Goal: Information Seeking & Learning: Learn about a topic

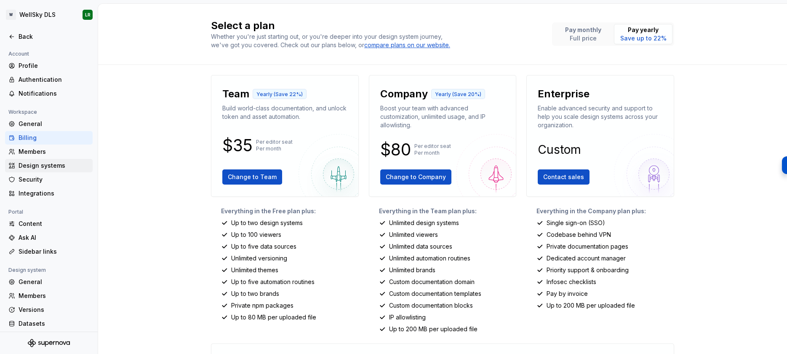
click at [33, 167] on div "Design systems" at bounding box center [54, 165] width 71 height 8
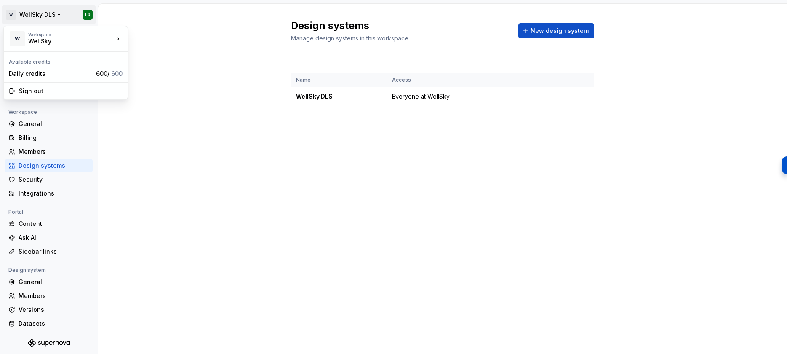
click at [23, 14] on html "W WellSky DLS LR Back Account Profile Authentication Notifications Workspace Ge…" at bounding box center [393, 177] width 787 height 354
drag, startPoint x: 166, startPoint y: 137, endPoint x: 155, endPoint y: 131, distance: 12.3
click at [166, 137] on html "W WellSky DLS LR Back Account Profile Authentication Notifications Workspace Ge…" at bounding box center [393, 177] width 787 height 354
click at [25, 38] on div "Back" at bounding box center [54, 36] width 71 height 8
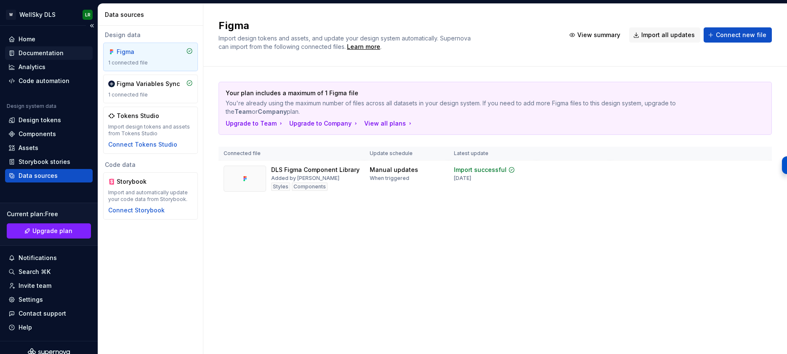
click at [38, 52] on div "Documentation" at bounding box center [41, 53] width 45 height 8
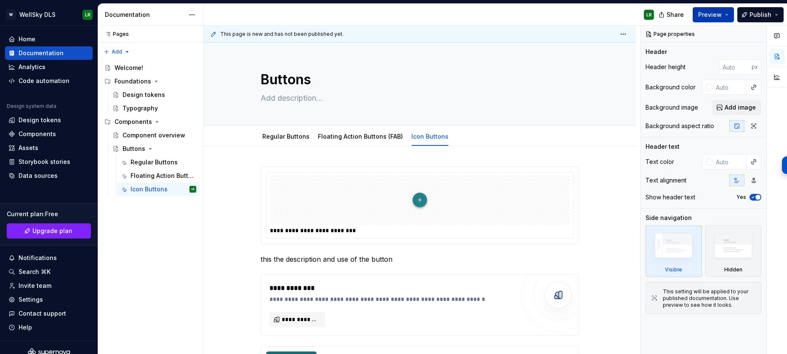
click at [729, 12] on button "Preview" at bounding box center [713, 14] width 41 height 15
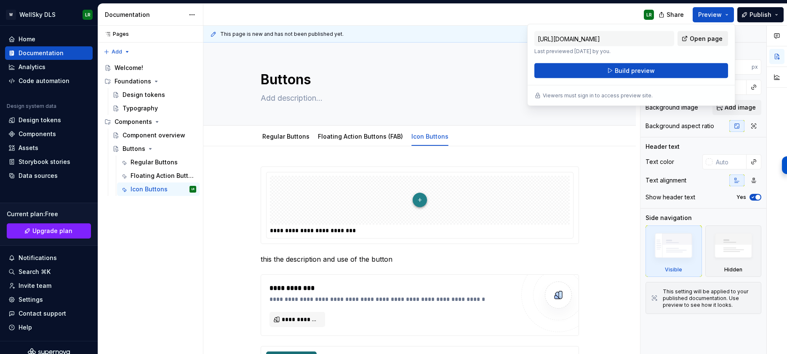
click at [721, 37] on span "Open page" at bounding box center [706, 39] width 33 height 8
click at [38, 120] on div "Design tokens" at bounding box center [40, 120] width 43 height 8
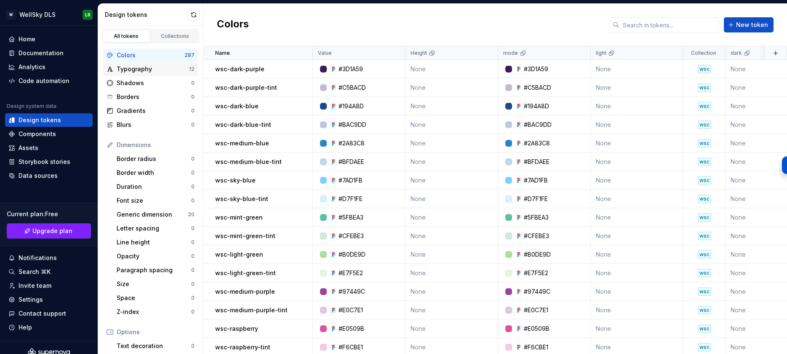
click at [145, 69] on div "Typography" at bounding box center [153, 69] width 72 height 8
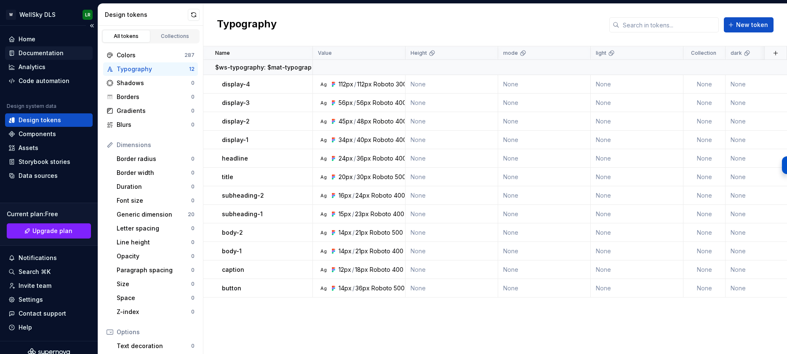
click at [50, 54] on div "Documentation" at bounding box center [41, 53] width 45 height 8
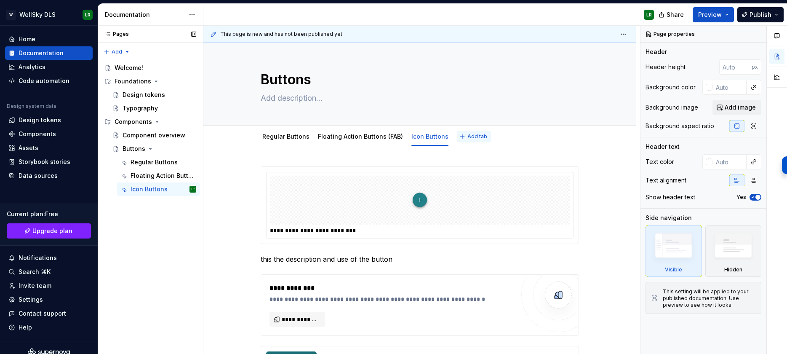
click at [473, 135] on span "Add tab" at bounding box center [478, 136] width 20 height 7
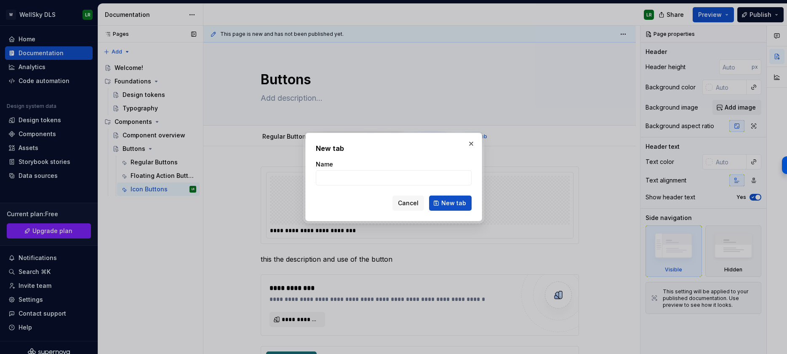
click at [454, 203] on span "New tab" at bounding box center [453, 203] width 25 height 8
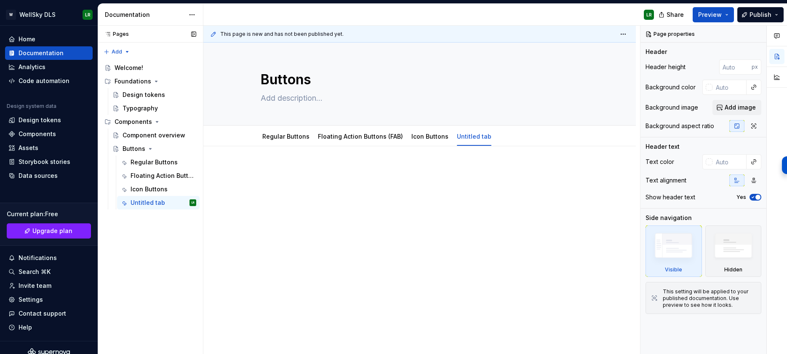
click at [305, 202] on div at bounding box center [420, 187] width 318 height 42
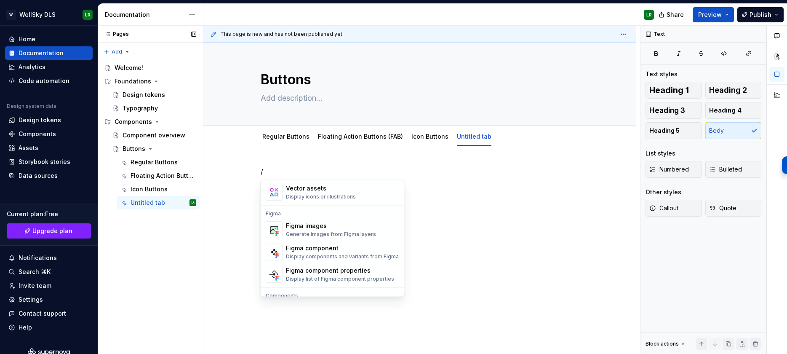
scroll to position [772, 0]
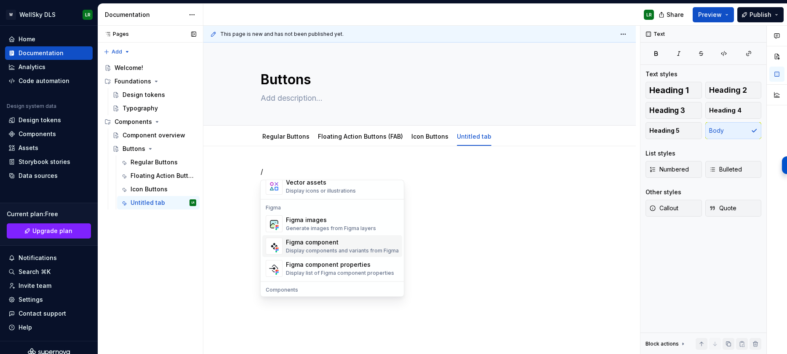
click at [304, 246] on div "Figma component Display components and variants from Figma" at bounding box center [342, 246] width 113 height 16
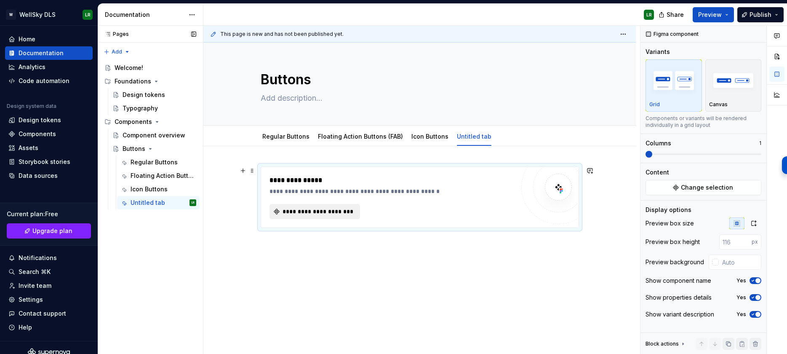
click at [323, 207] on button "**********" at bounding box center [315, 211] width 91 height 15
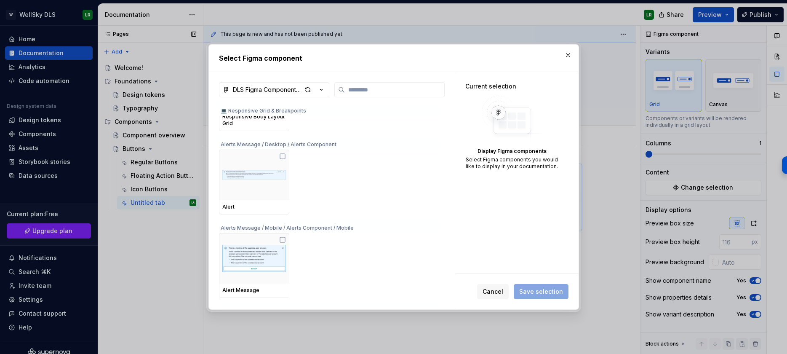
scroll to position [454, 0]
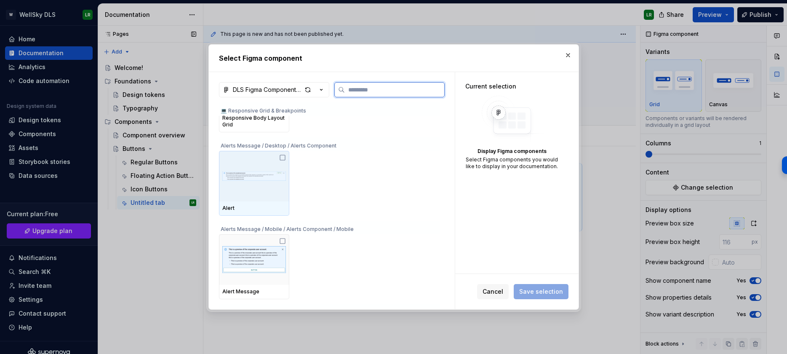
drag, startPoint x: 282, startPoint y: 158, endPoint x: 296, endPoint y: 191, distance: 36.1
click at [282, 158] on icon at bounding box center [282, 157] width 7 height 7
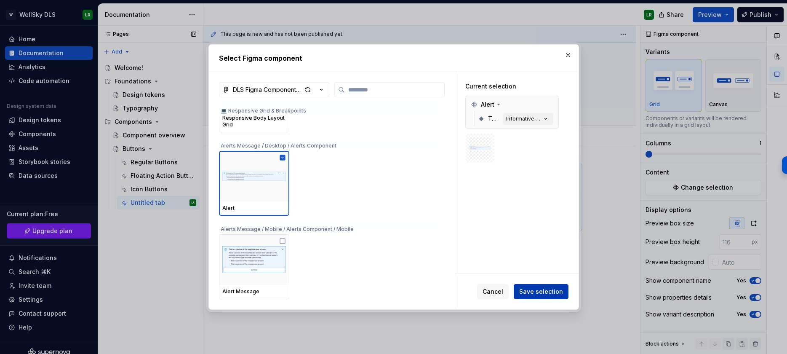
click at [553, 288] on span "Save selection" at bounding box center [541, 291] width 44 height 8
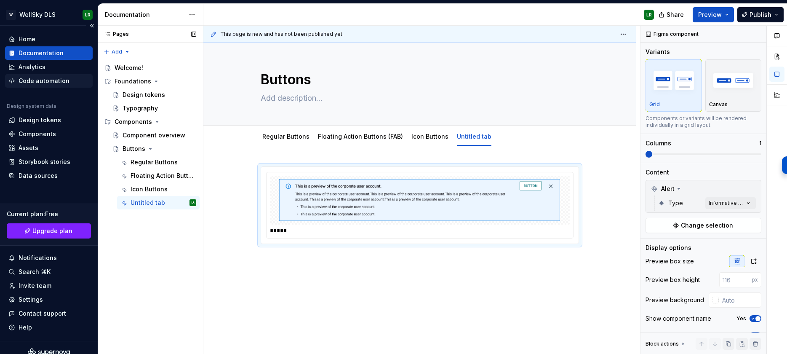
click at [41, 82] on div "Code automation" at bounding box center [44, 81] width 51 height 8
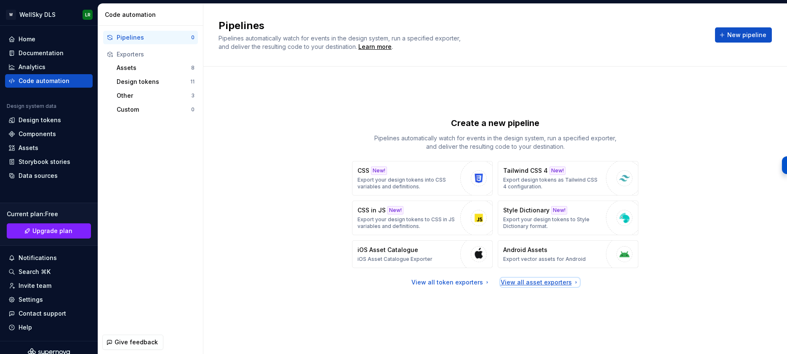
click at [517, 284] on div "View all asset exporters" at bounding box center [540, 282] width 79 height 8
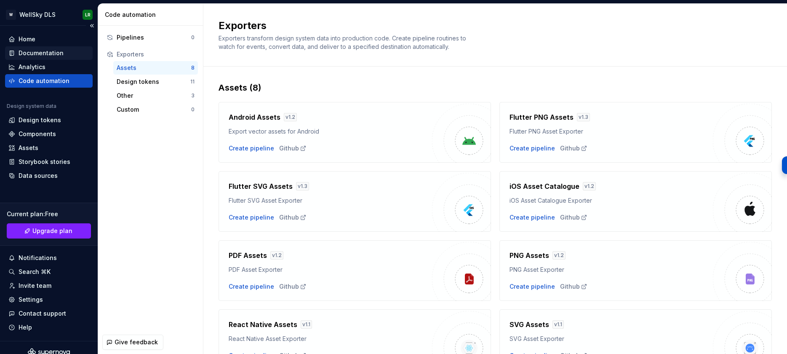
click at [34, 55] on div "Documentation" at bounding box center [41, 53] width 45 height 8
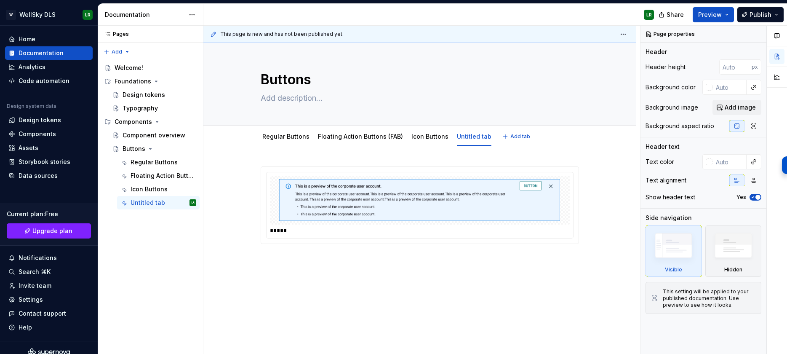
type textarea "*"
click at [47, 124] on div "Design tokens" at bounding box center [49, 119] width 88 height 13
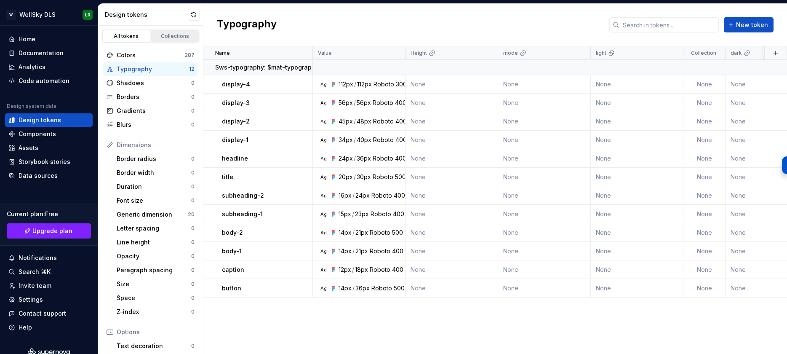
click at [174, 35] on div "Collections" at bounding box center [175, 36] width 42 height 7
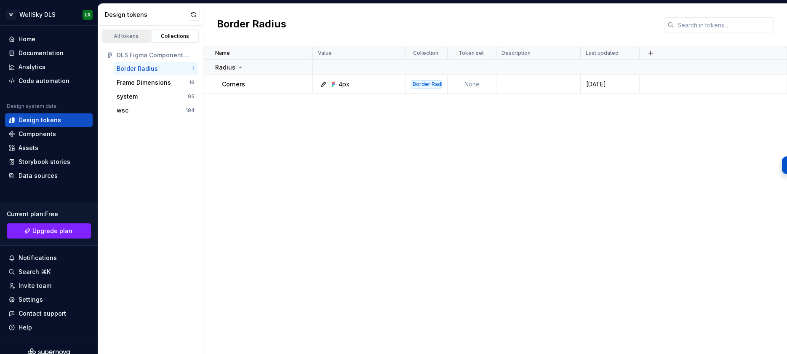
click at [118, 36] on div "All tokens" at bounding box center [126, 36] width 42 height 7
